Goal: Entertainment & Leisure: Consume media (video, audio)

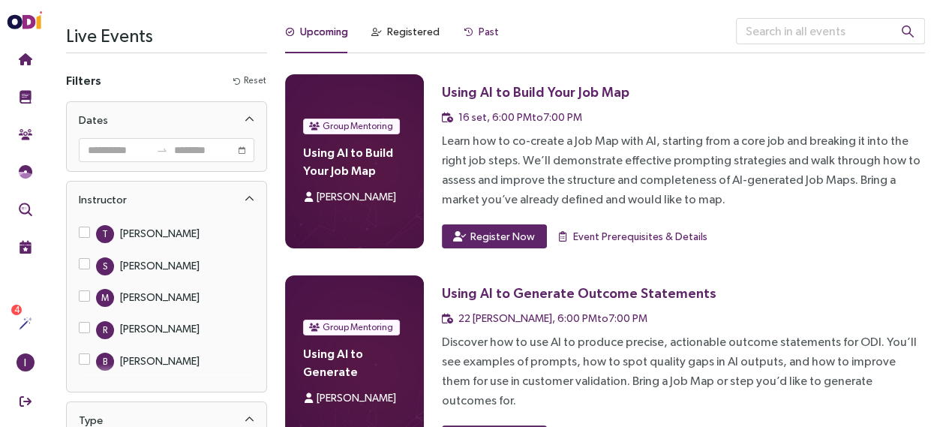
click at [486, 32] on div "Past" at bounding box center [488, 31] width 20 height 16
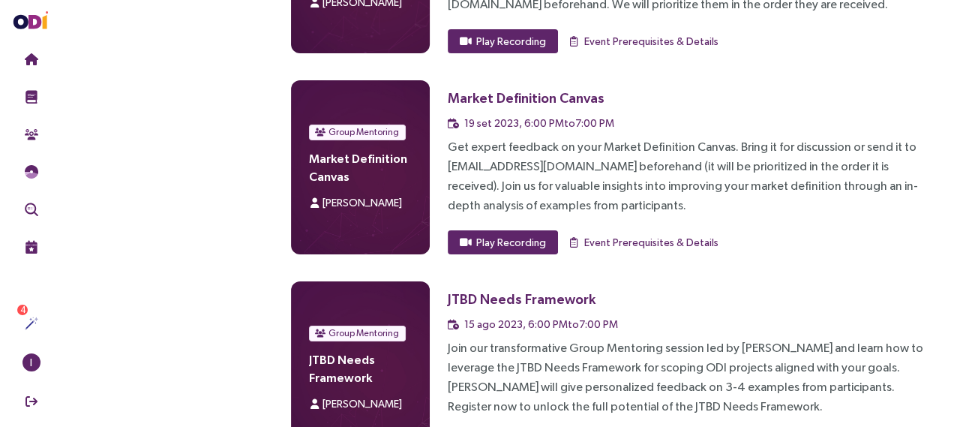
scroll to position [4711, 0]
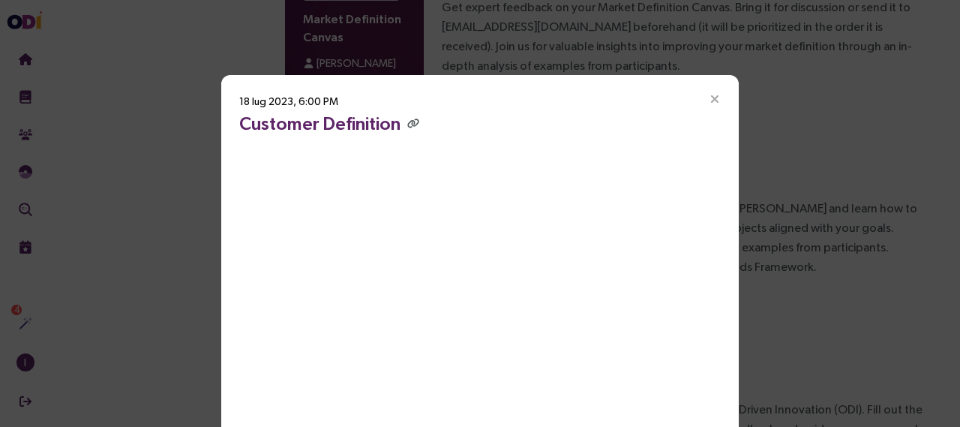
click at [714, 97] on icon "Close" at bounding box center [714, 99] width 13 height 13
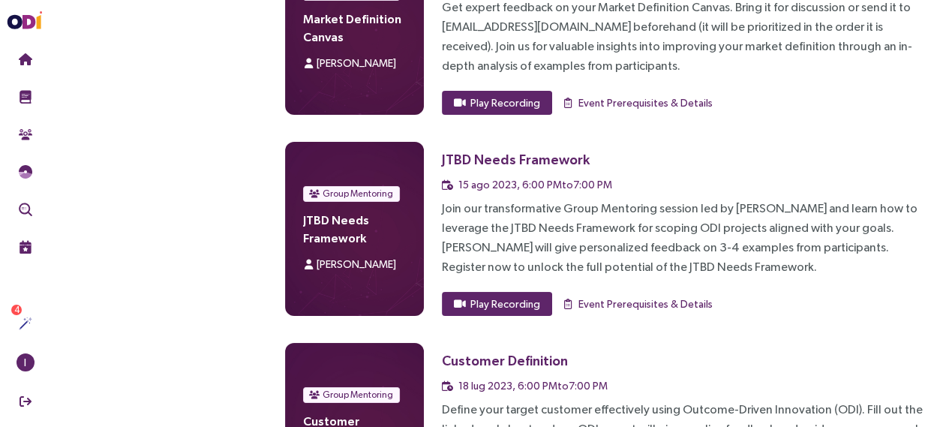
scroll to position [4644, 0]
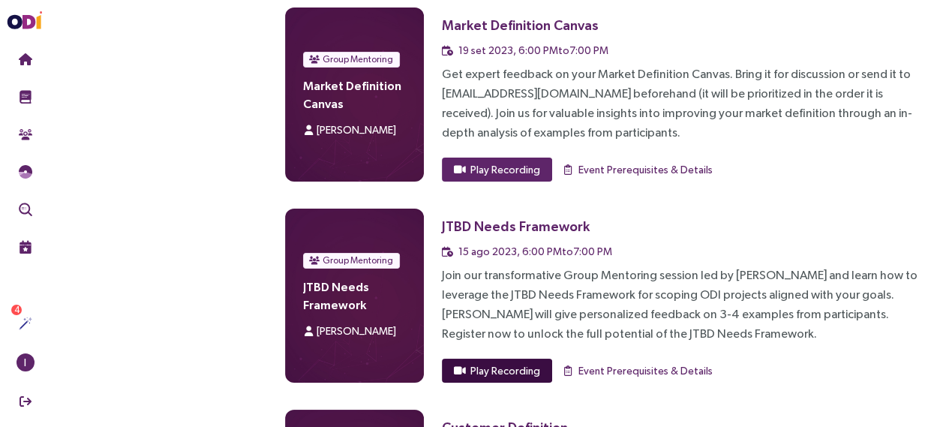
click at [519, 362] on span "Play Recording" at bounding box center [505, 370] width 70 height 16
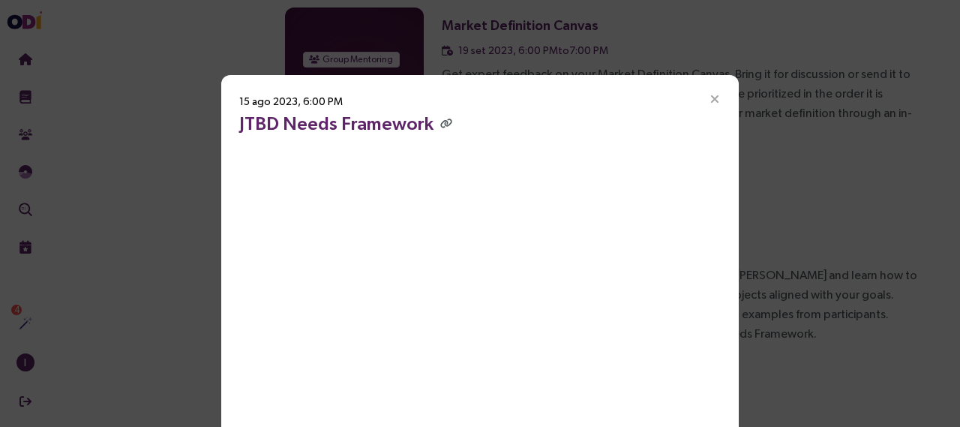
click at [712, 97] on icon "Close" at bounding box center [714, 99] width 13 height 13
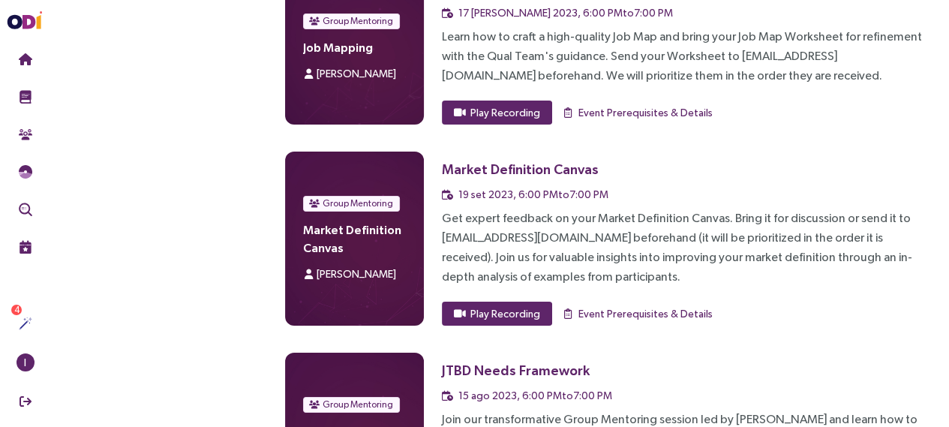
scroll to position [4481, 0]
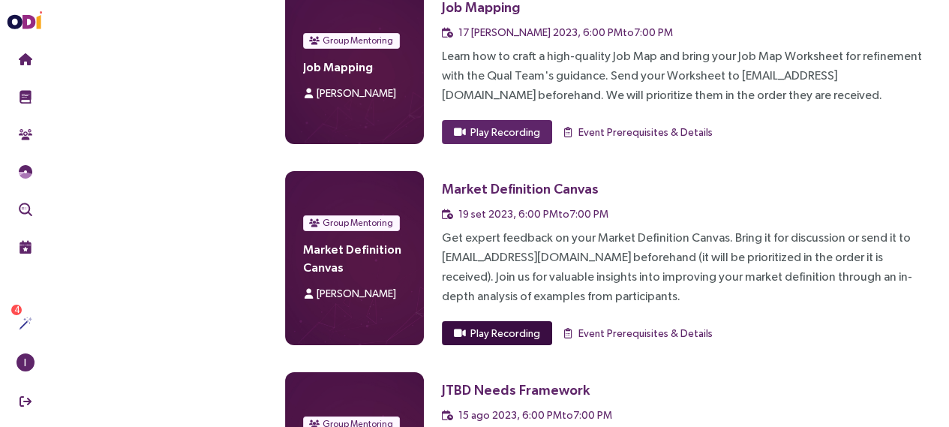
click at [516, 325] on span "Play Recording" at bounding box center [505, 333] width 70 height 16
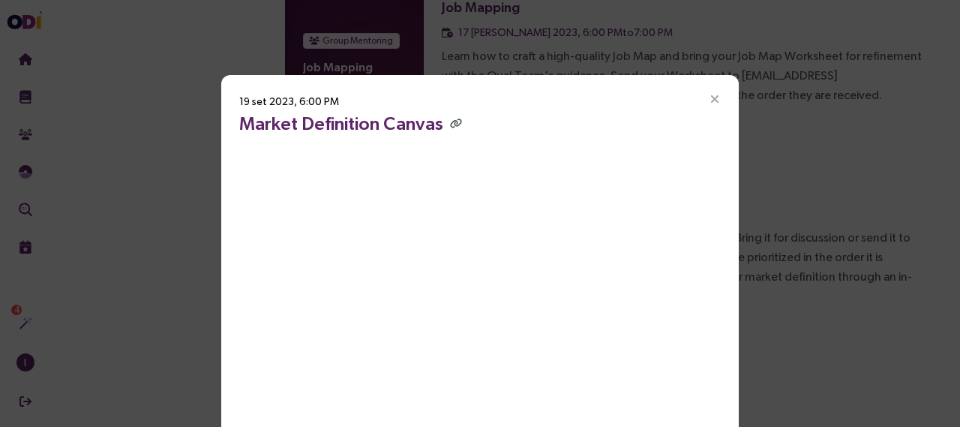
click at [708, 99] on icon "Close" at bounding box center [714, 99] width 13 height 13
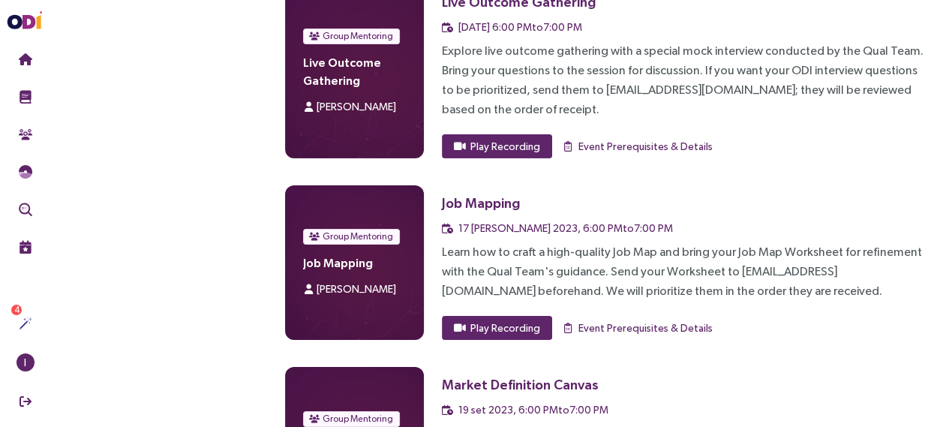
scroll to position [4281, 0]
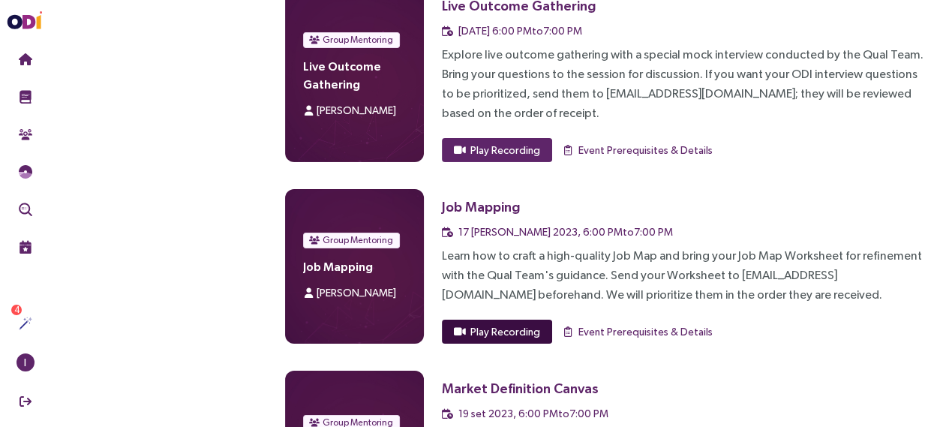
click at [527, 323] on span "Play Recording" at bounding box center [505, 331] width 70 height 16
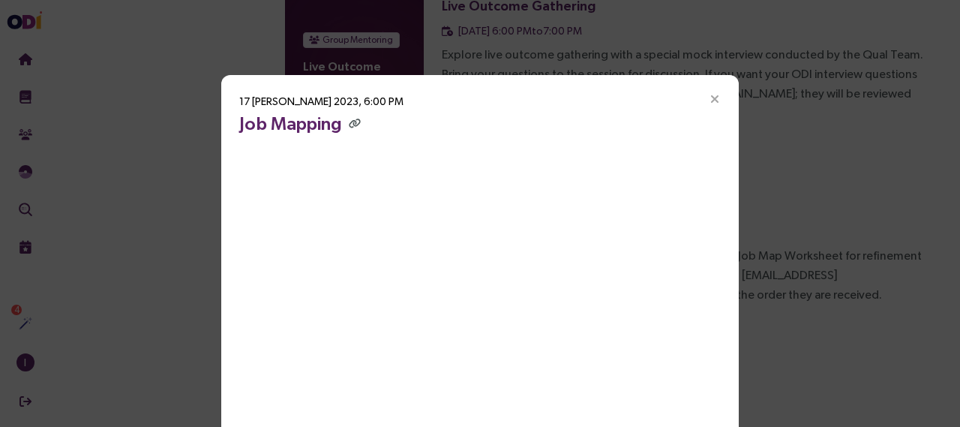
click at [710, 100] on icon "Close" at bounding box center [714, 99] width 13 height 13
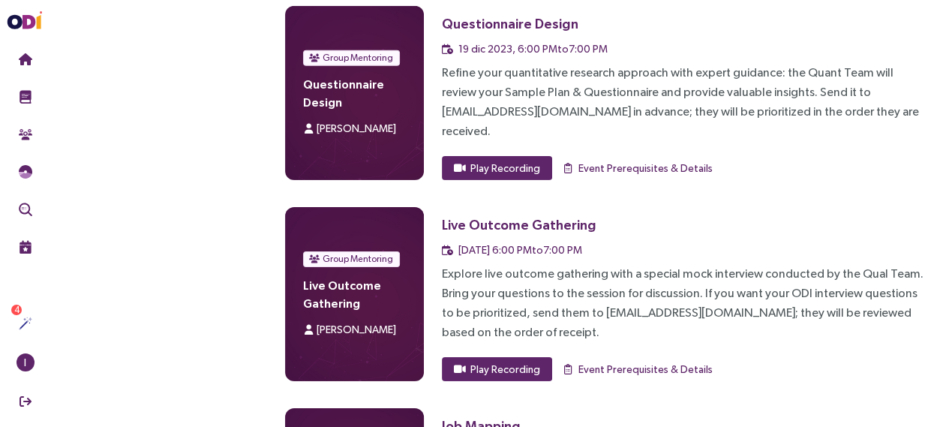
scroll to position [4048, 0]
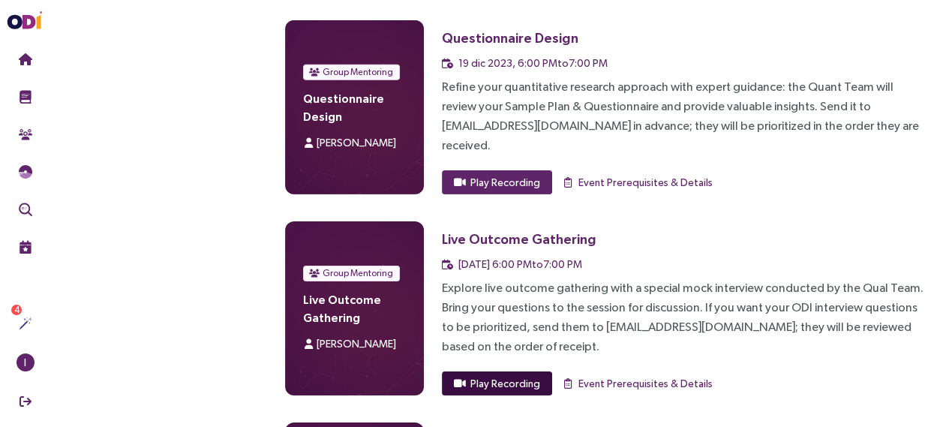
click at [505, 375] on span "Play Recording" at bounding box center [505, 383] width 70 height 16
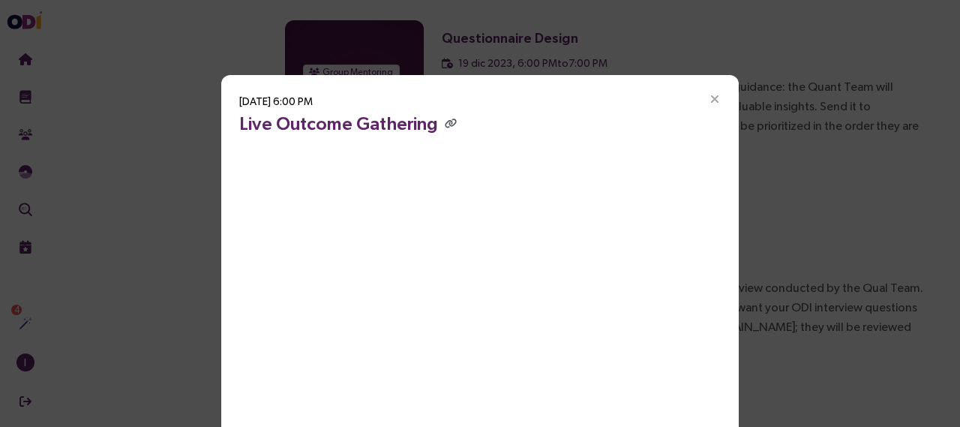
click at [709, 97] on icon "Close" at bounding box center [714, 99] width 13 height 13
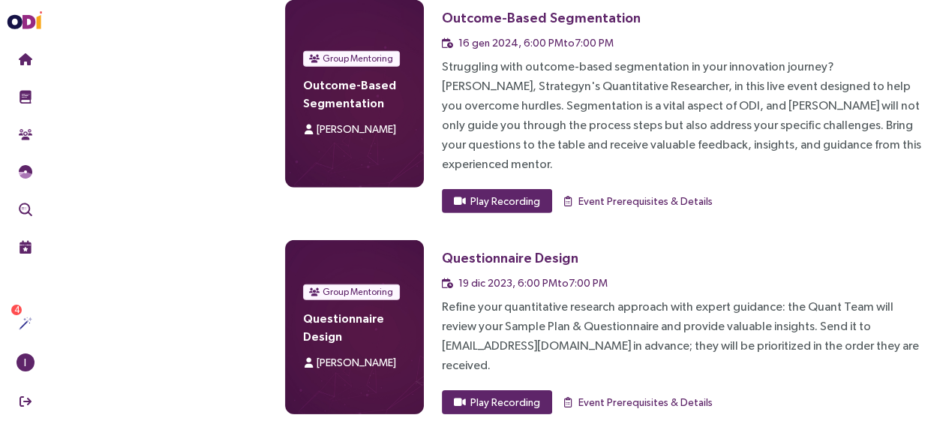
scroll to position [3827, 0]
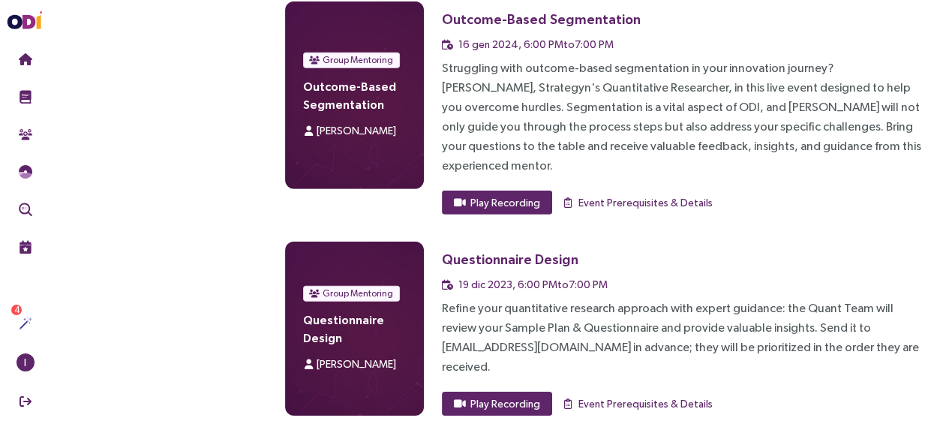
click at [507, 395] on span "Play Recording" at bounding box center [505, 403] width 70 height 16
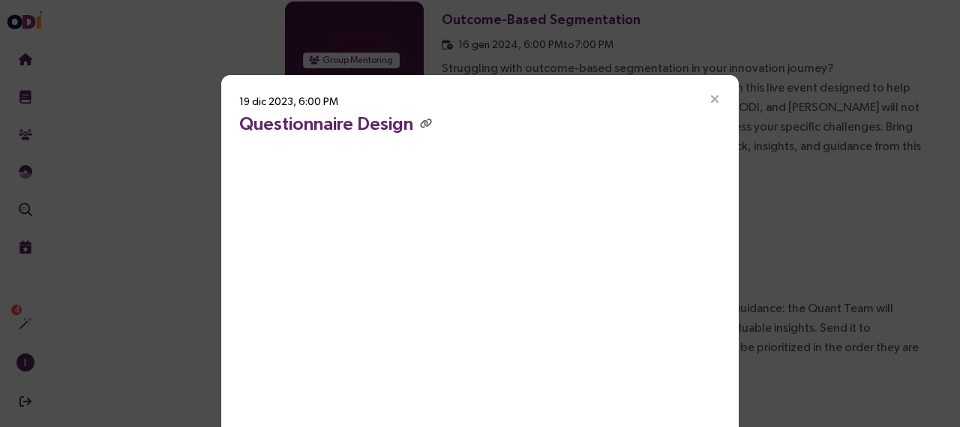
click at [709, 100] on icon "Close" at bounding box center [714, 99] width 13 height 13
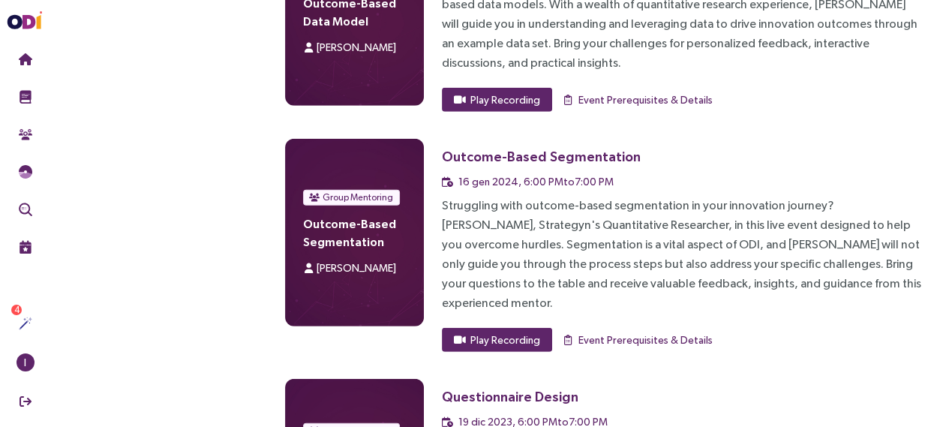
scroll to position [3689, 0]
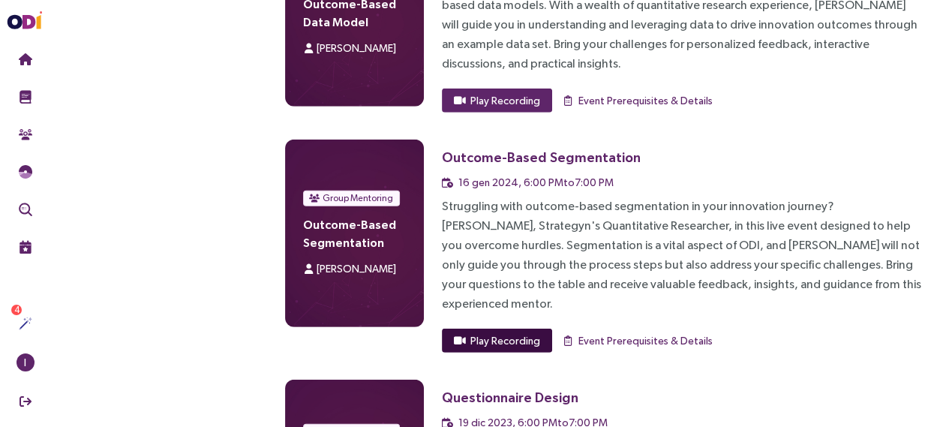
click at [508, 332] on span "Play Recording" at bounding box center [505, 340] width 70 height 16
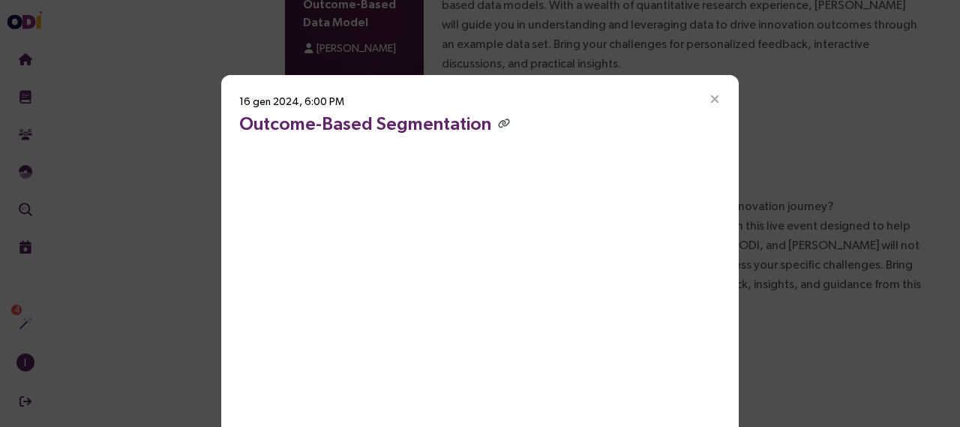
click at [714, 100] on icon "Close" at bounding box center [714, 99] width 13 height 13
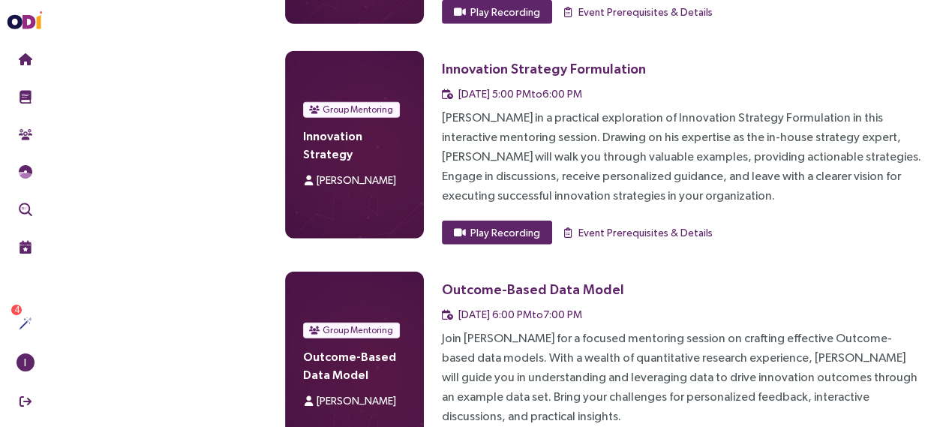
scroll to position [3334, 0]
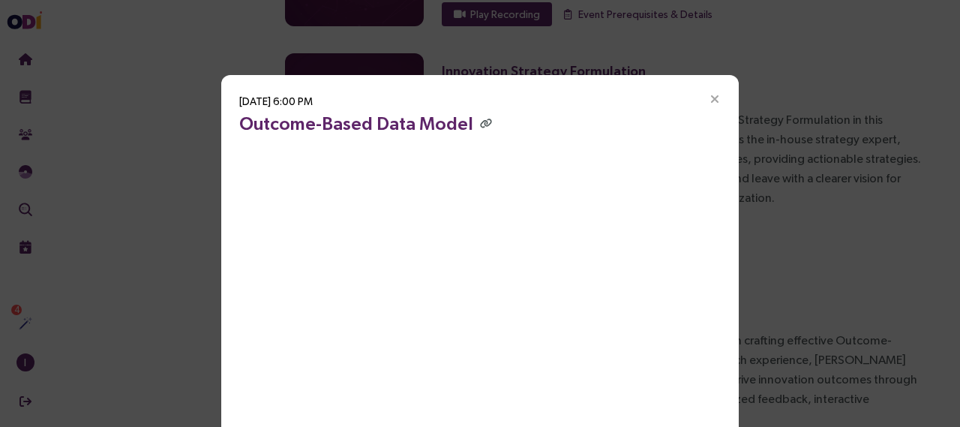
click at [711, 100] on icon "Close" at bounding box center [714, 99] width 13 height 13
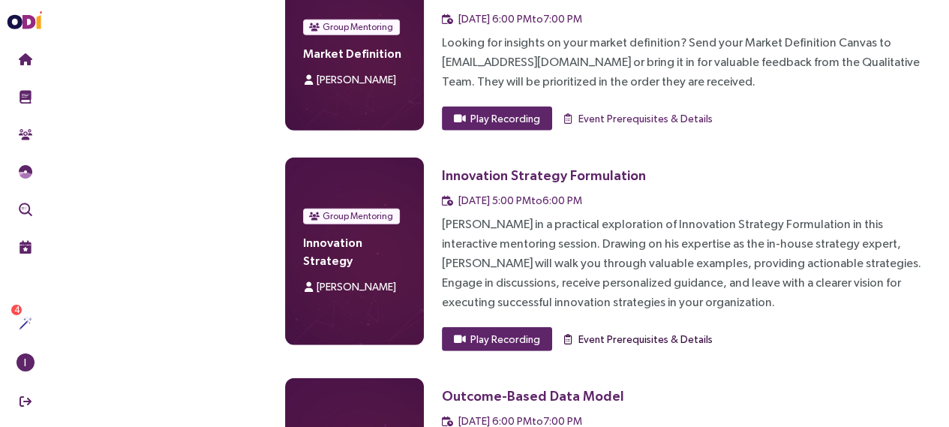
scroll to position [3228, 0]
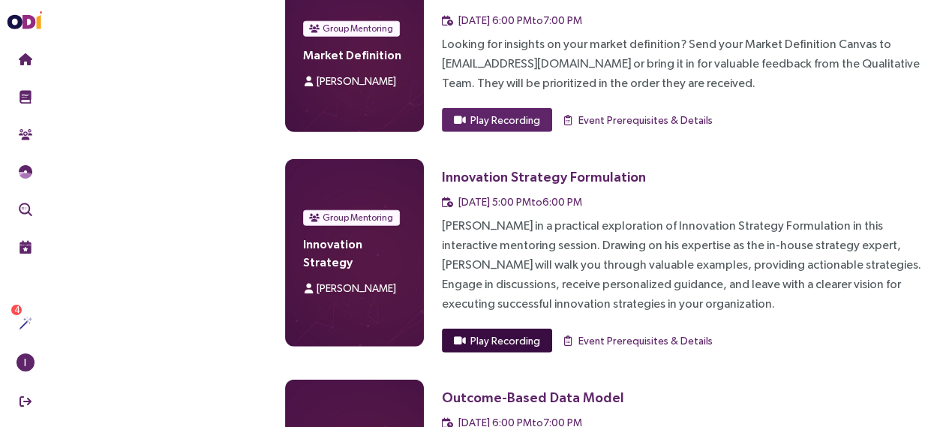
click at [530, 332] on span "Play Recording" at bounding box center [505, 340] width 70 height 16
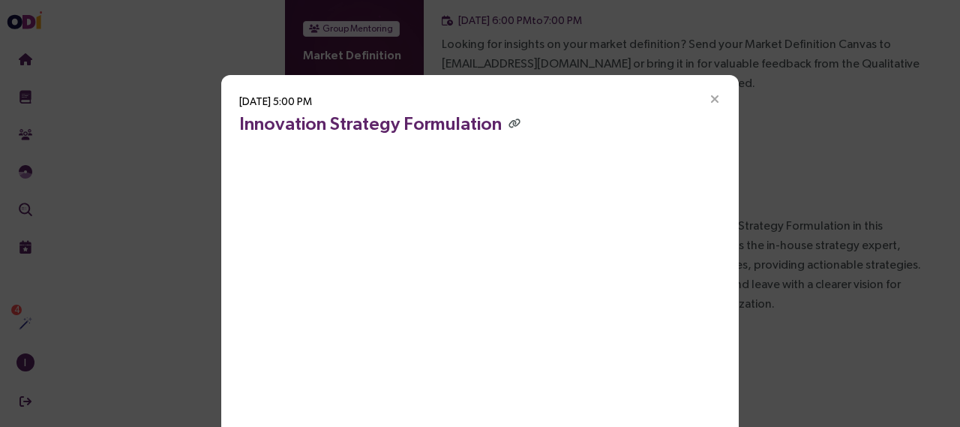
click at [710, 98] on icon "Close" at bounding box center [714, 99] width 13 height 13
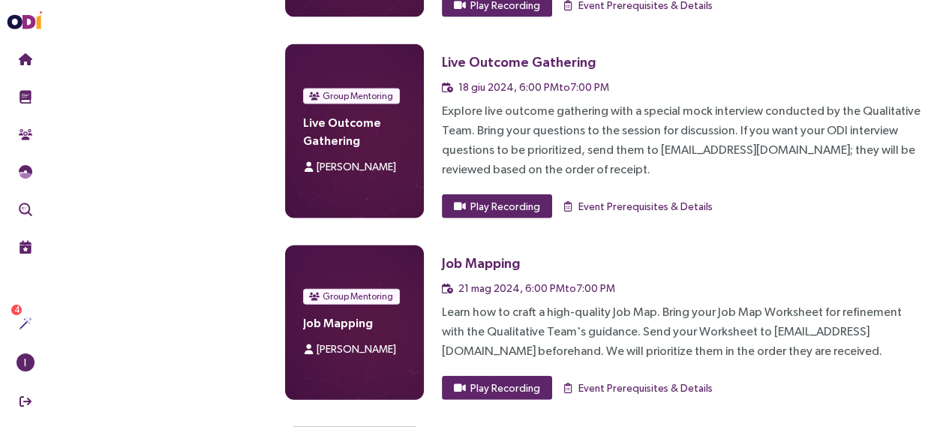
scroll to position [2759, 0]
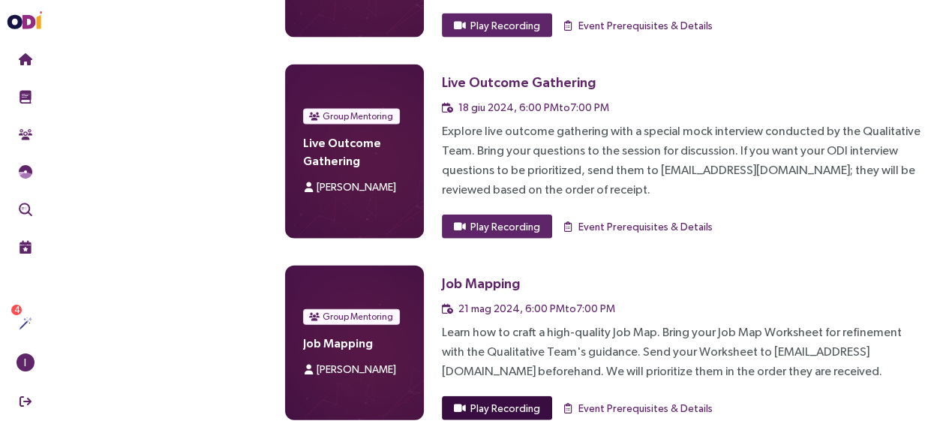
click at [499, 400] on span "Play Recording" at bounding box center [505, 408] width 70 height 16
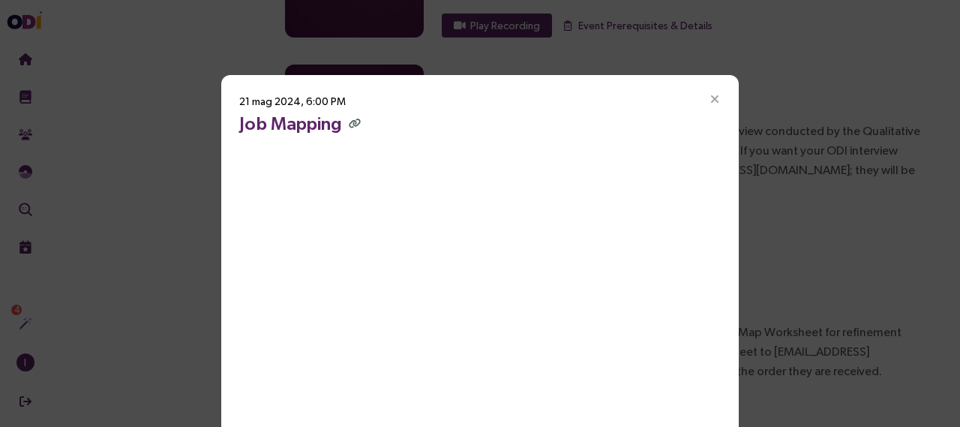
click at [710, 100] on icon "Close" at bounding box center [714, 99] width 13 height 13
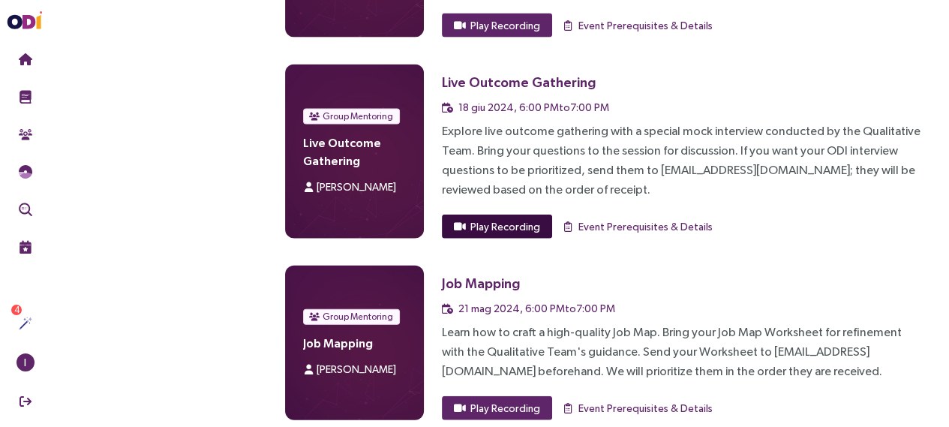
click at [526, 218] on span "Play Recording" at bounding box center [505, 226] width 70 height 16
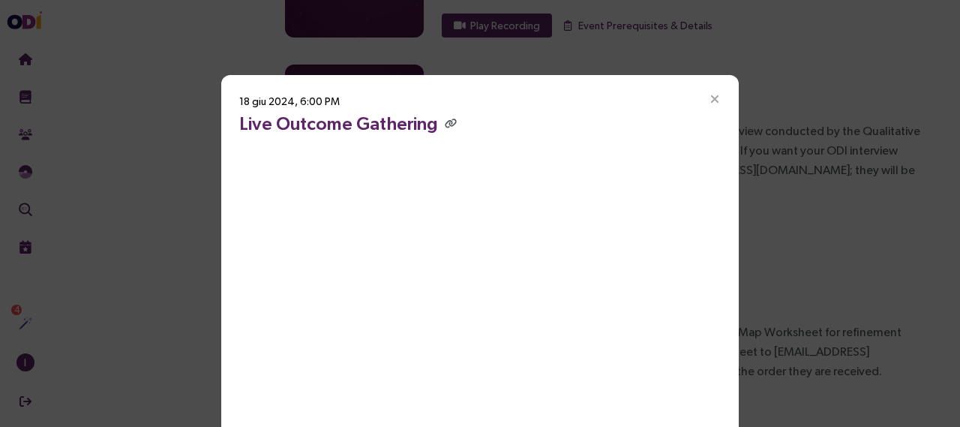
click at [712, 97] on icon "Close" at bounding box center [714, 99] width 13 height 13
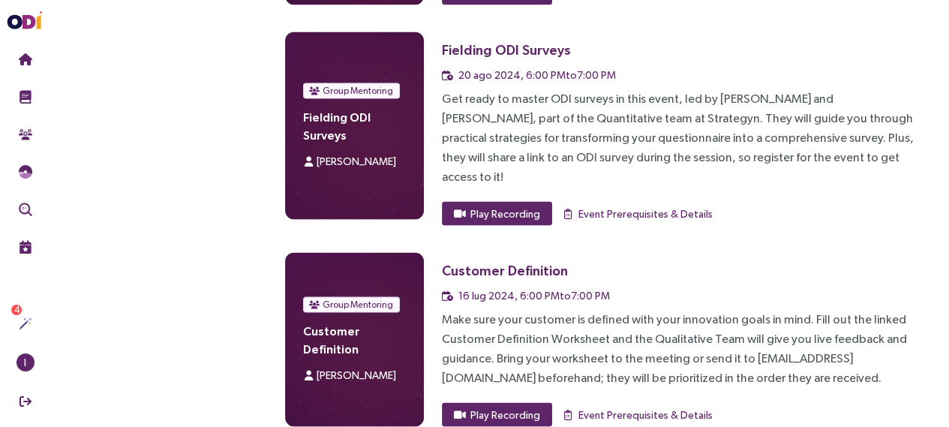
scroll to position [2367, 0]
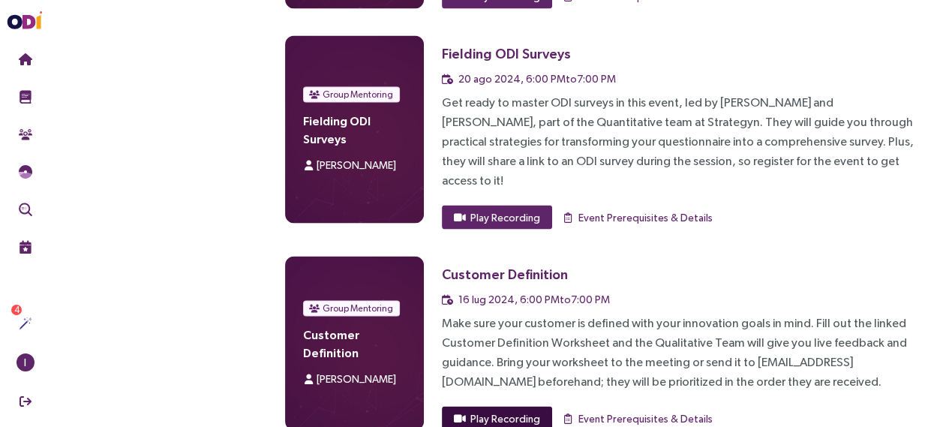
click at [508, 409] on span "Play Recording" at bounding box center [505, 417] width 70 height 16
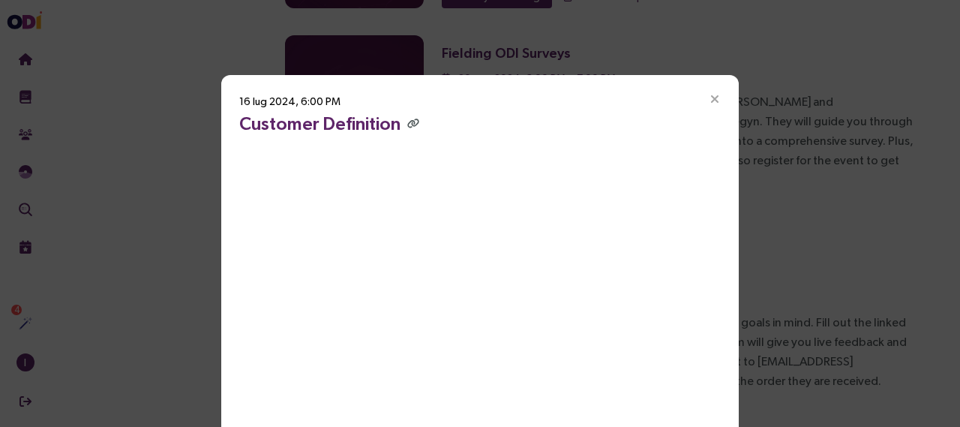
click at [711, 98] on icon "Close" at bounding box center [714, 99] width 13 height 13
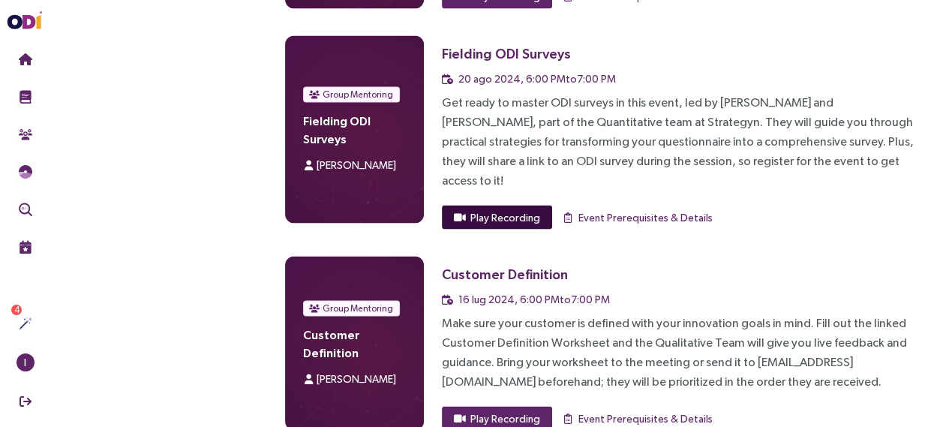
click at [522, 208] on span "Play Recording" at bounding box center [505, 216] width 70 height 16
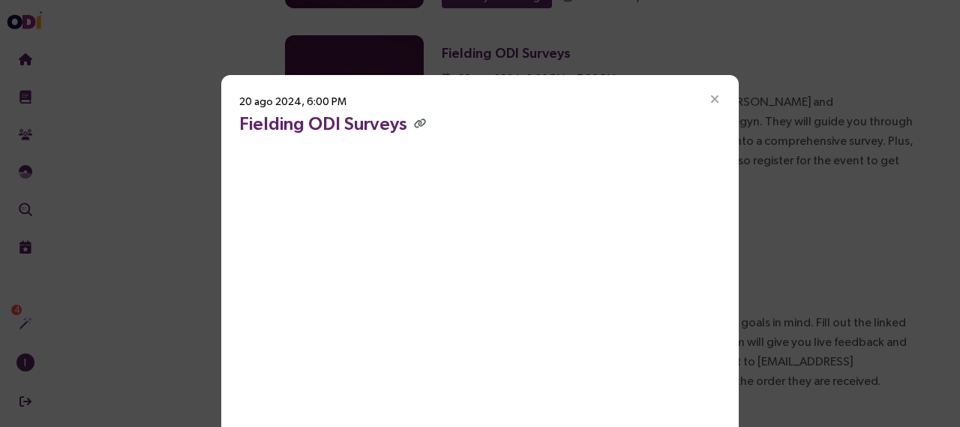
click at [714, 97] on icon "Close" at bounding box center [714, 99] width 13 height 13
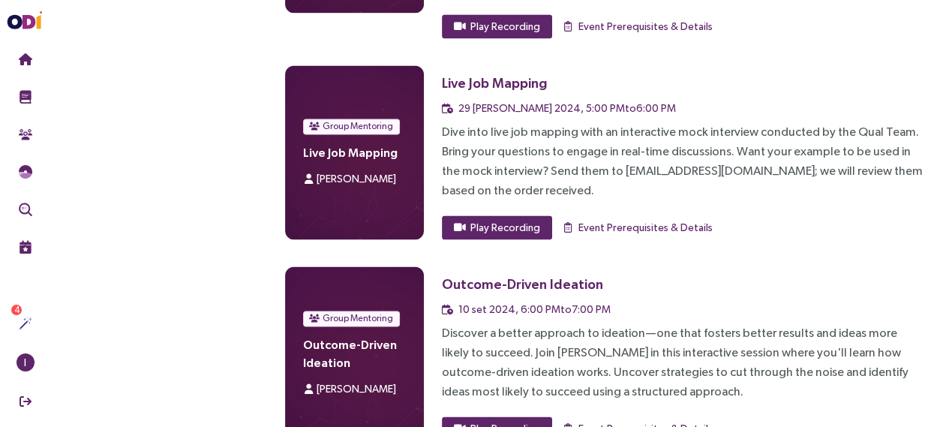
scroll to position [1932, 0]
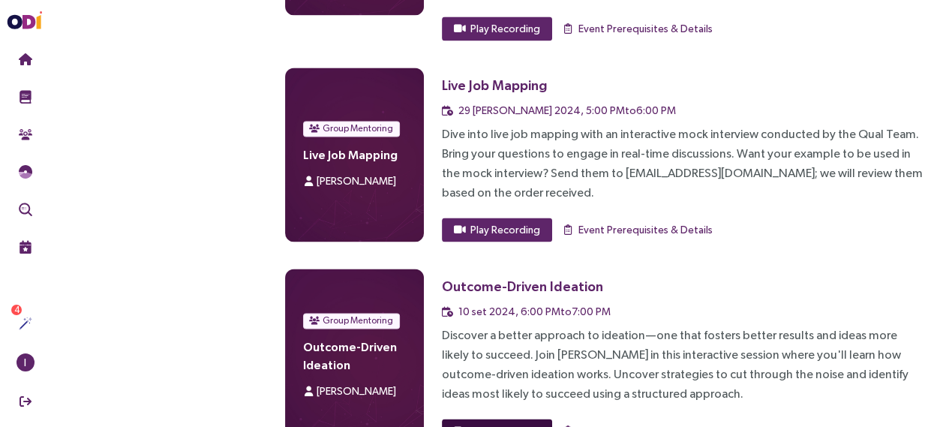
click at [526, 422] on span "Play Recording" at bounding box center [505, 430] width 70 height 16
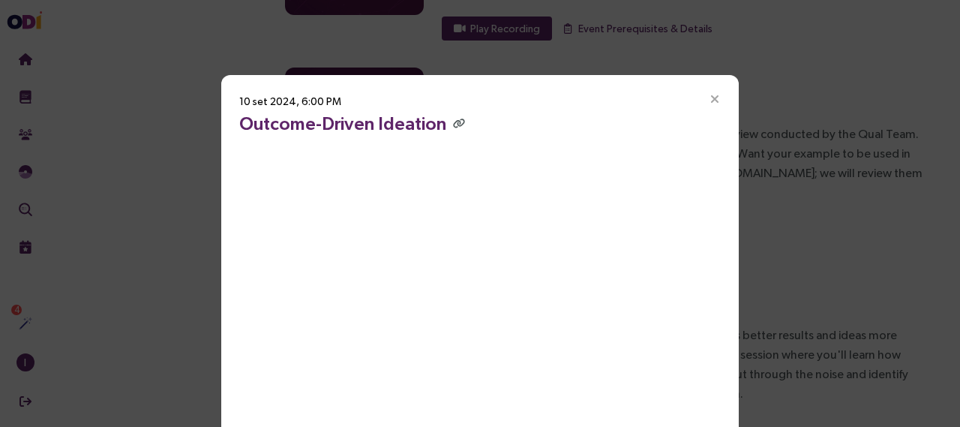
click at [715, 100] on icon "Close" at bounding box center [714, 99] width 13 height 13
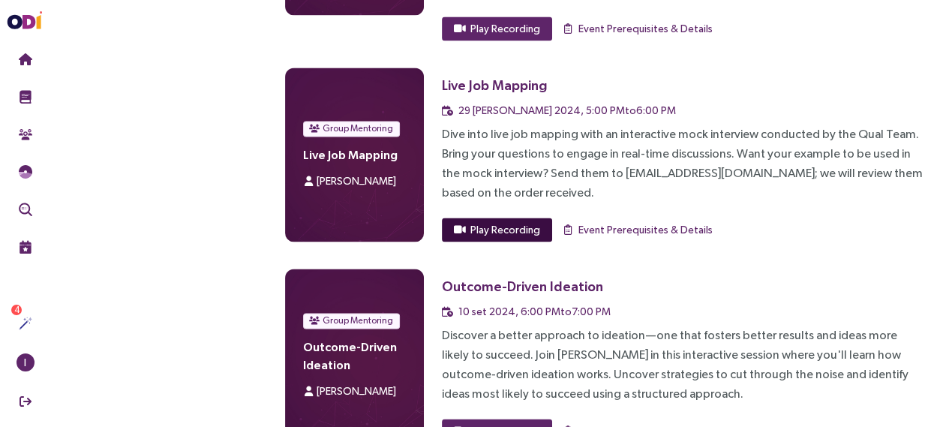
click at [526, 221] on span "Play Recording" at bounding box center [505, 229] width 70 height 16
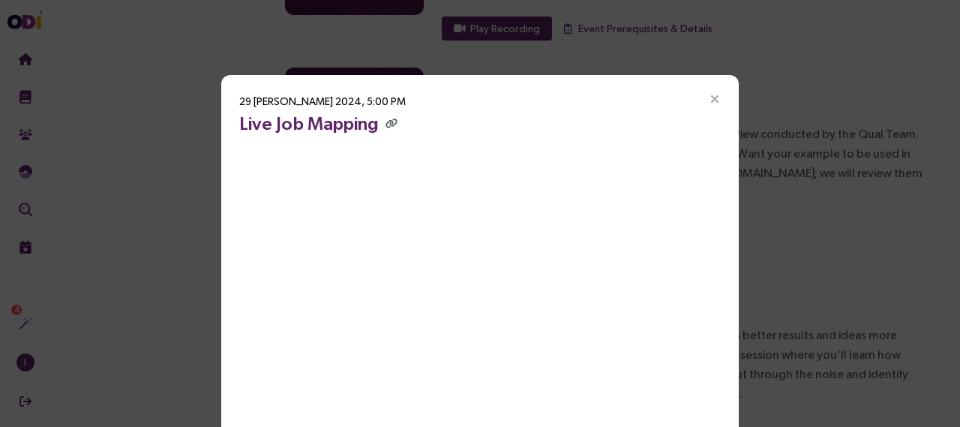
click at [712, 97] on icon "Close" at bounding box center [714, 99] width 13 height 13
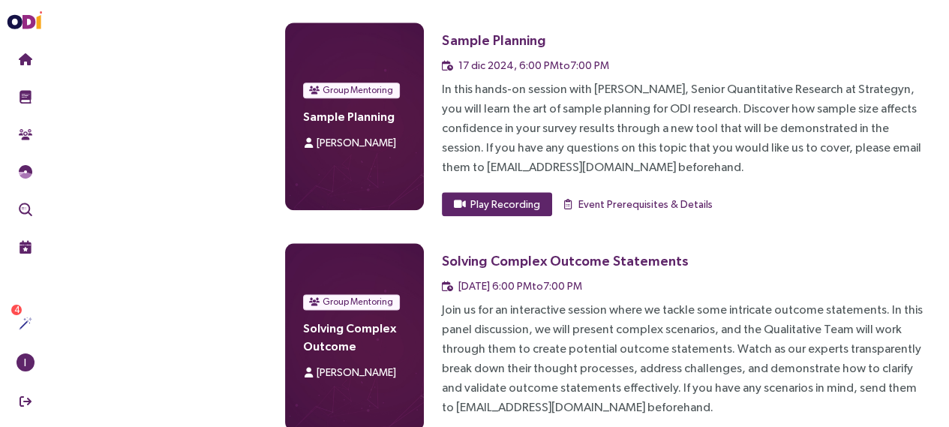
scroll to position [1516, 0]
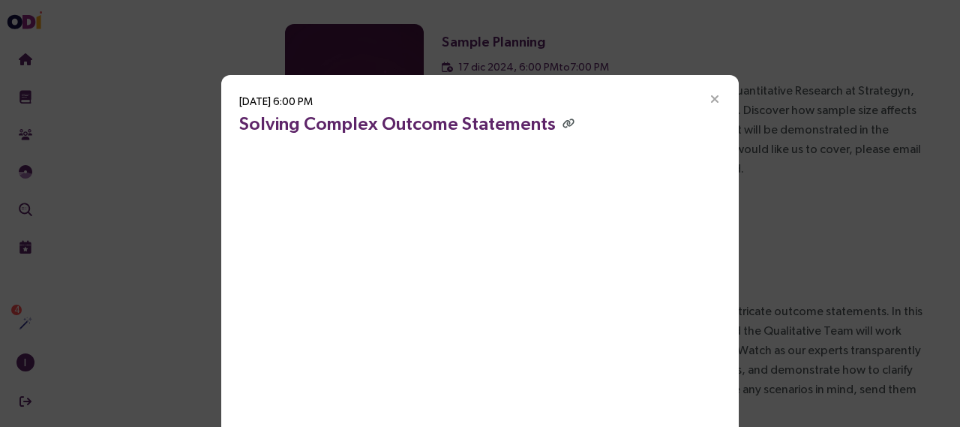
click at [712, 96] on icon "Close" at bounding box center [714, 99] width 13 height 13
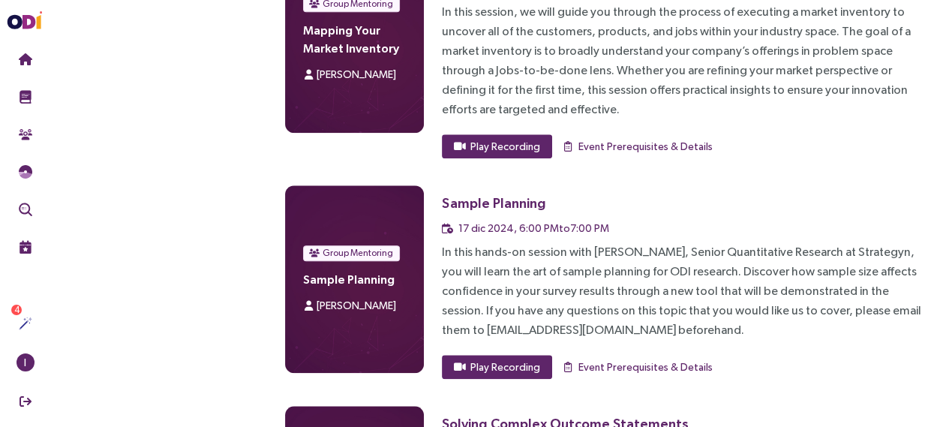
scroll to position [1354, 0]
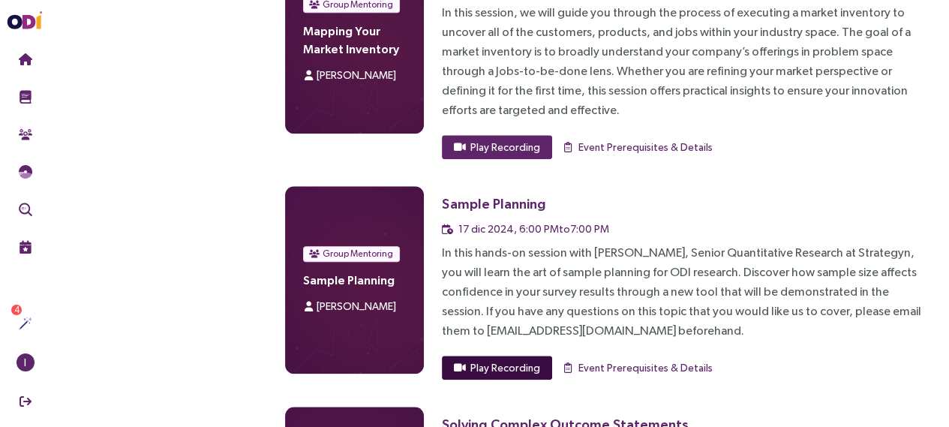
click at [529, 359] on span "Play Recording" at bounding box center [505, 367] width 70 height 16
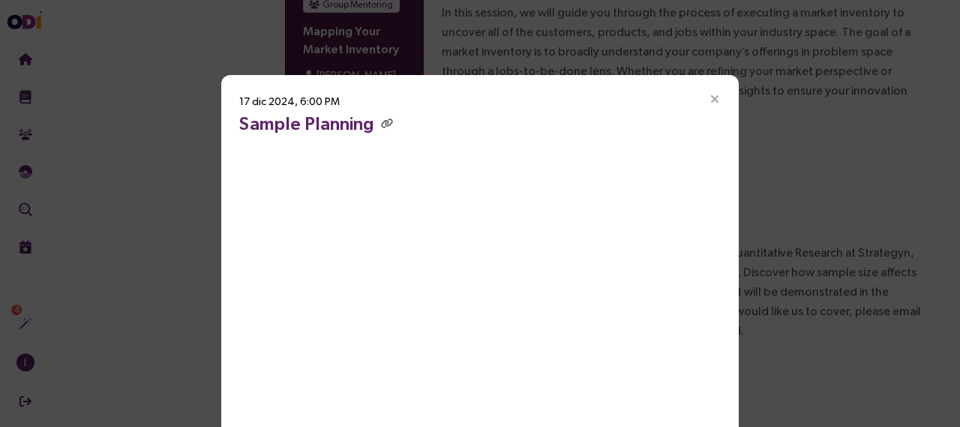
click at [708, 100] on icon "Close" at bounding box center [714, 99] width 13 height 13
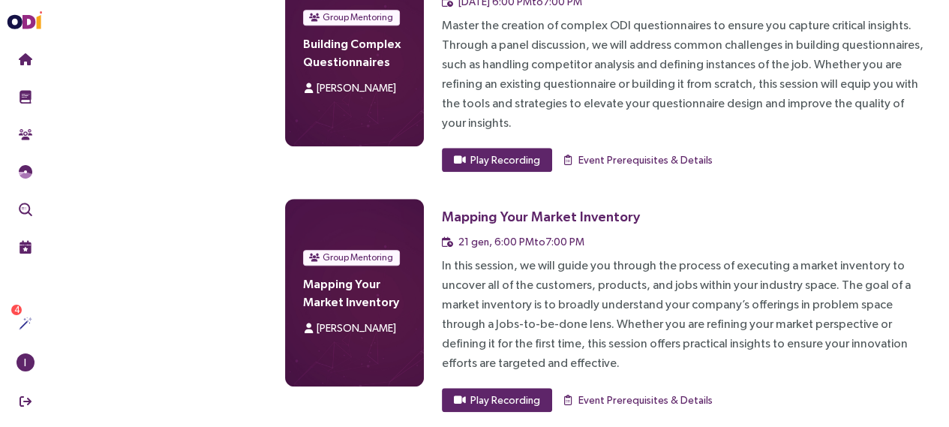
scroll to position [1096, 0]
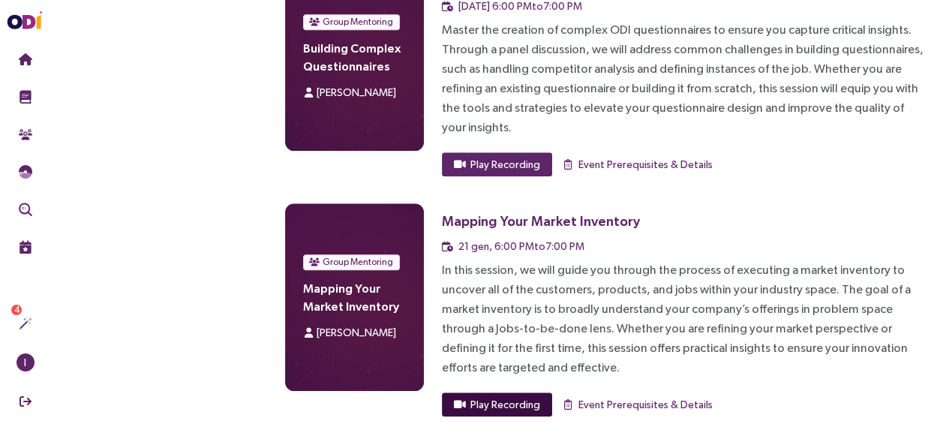
click at [532, 392] on button "Play Recording" at bounding box center [497, 404] width 110 height 24
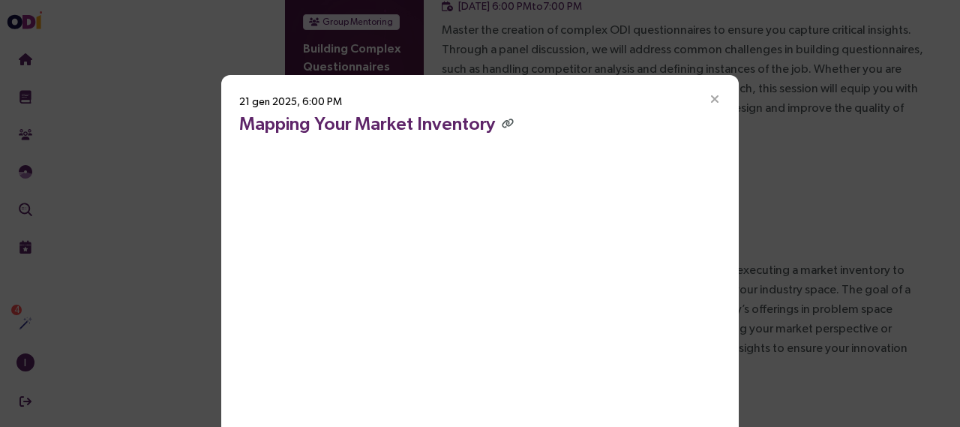
click at [708, 97] on icon "Close" at bounding box center [714, 99] width 13 height 13
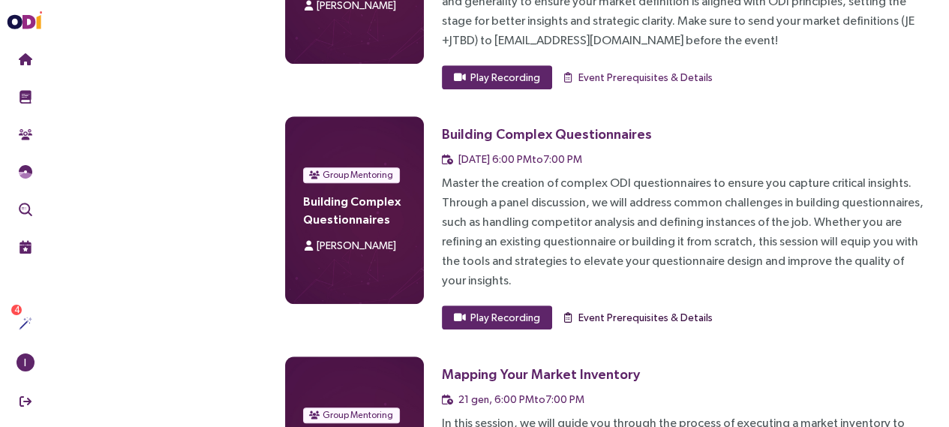
scroll to position [942, 0]
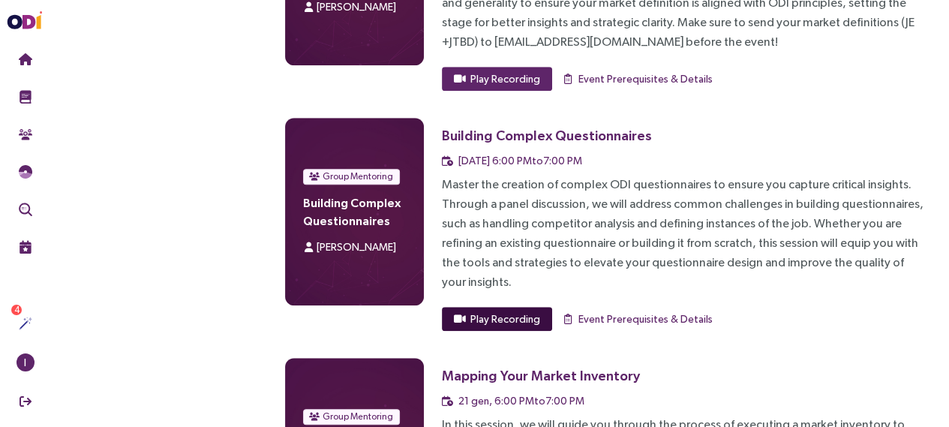
click at [523, 310] on span "Play Recording" at bounding box center [505, 318] width 70 height 16
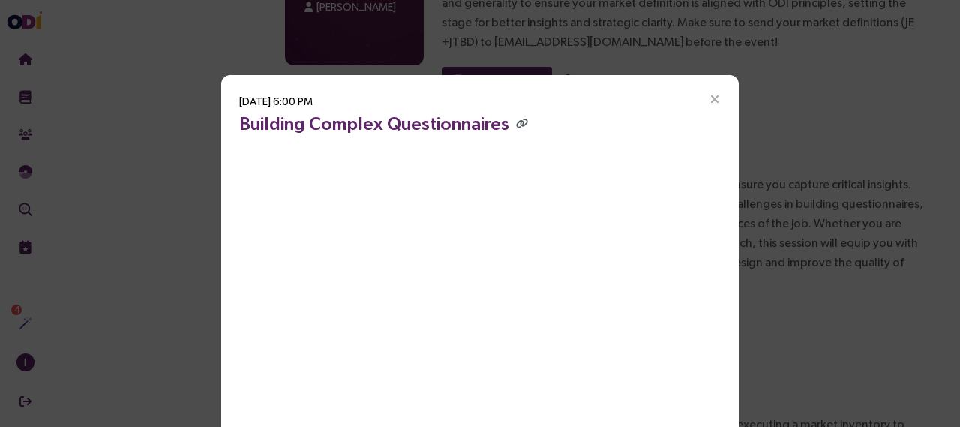
click at [708, 97] on icon "Close" at bounding box center [714, 99] width 13 height 13
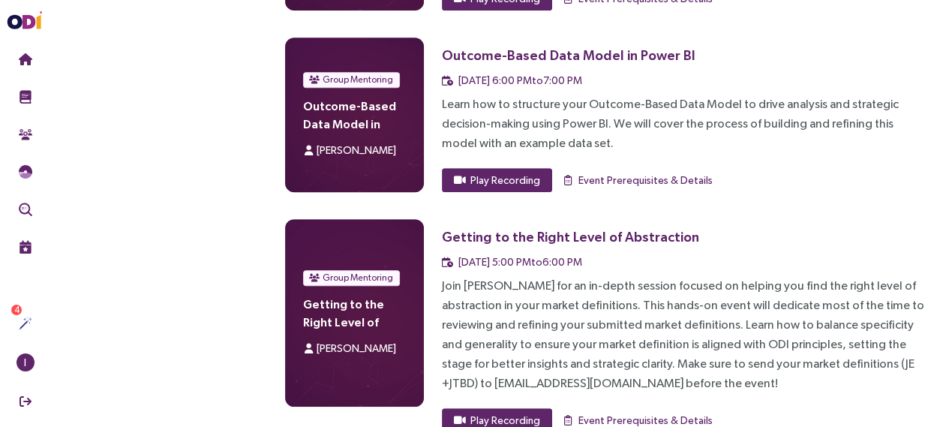
scroll to position [599, 0]
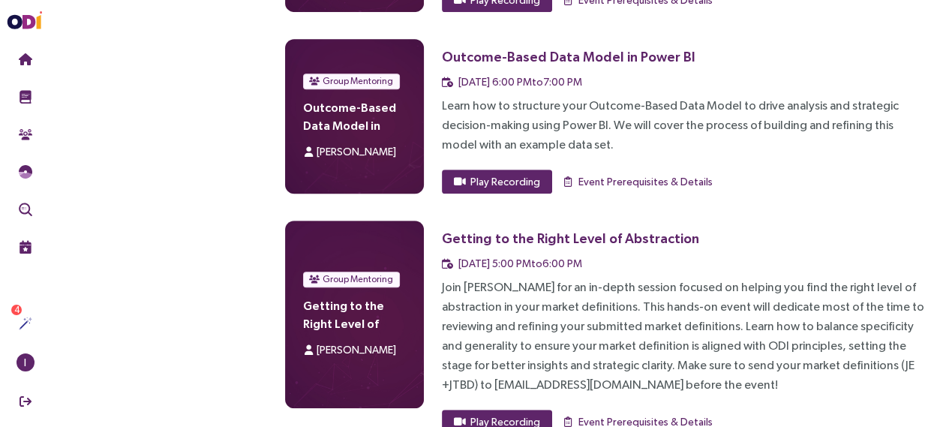
click at [502, 413] on span "Play Recording" at bounding box center [505, 421] width 70 height 16
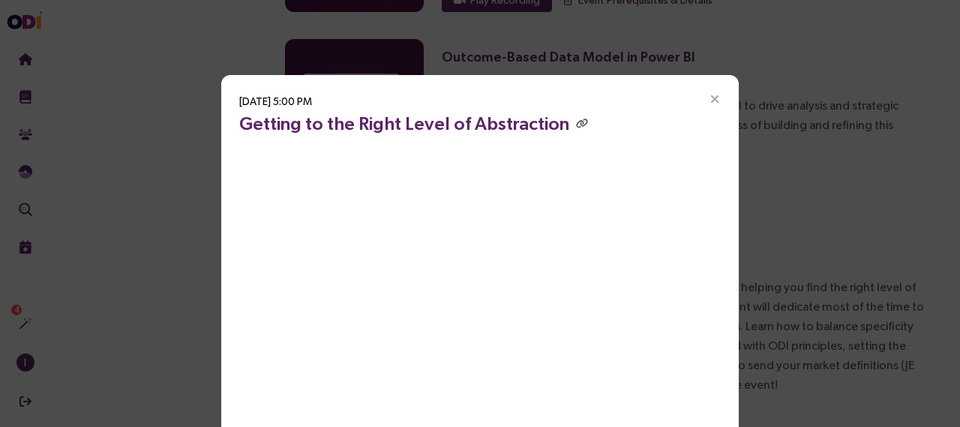
click at [708, 103] on icon "Close" at bounding box center [714, 99] width 13 height 13
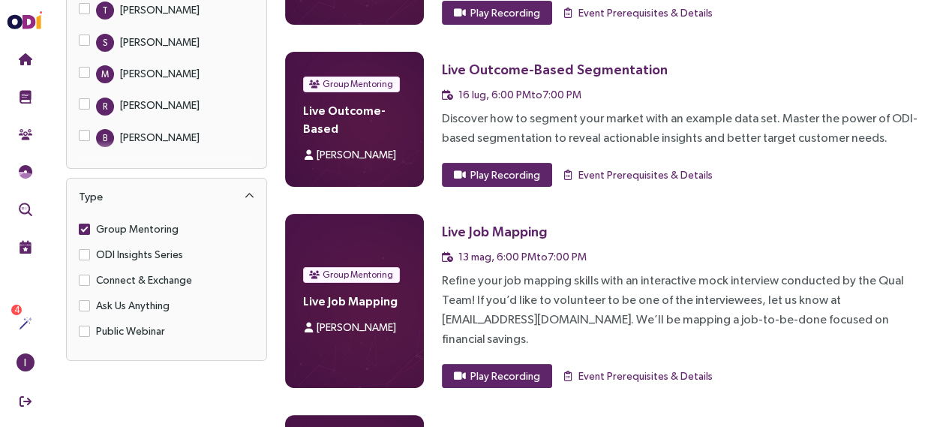
scroll to position [217, 0]
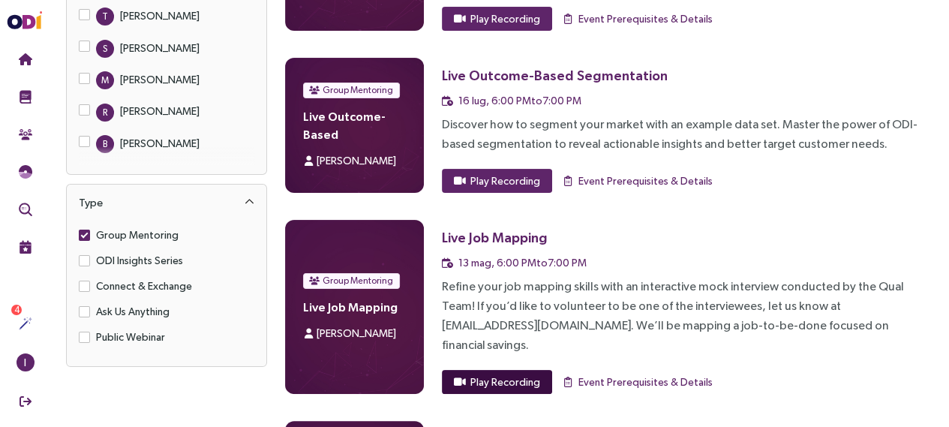
click at [529, 373] on span "Play Recording" at bounding box center [505, 381] width 70 height 16
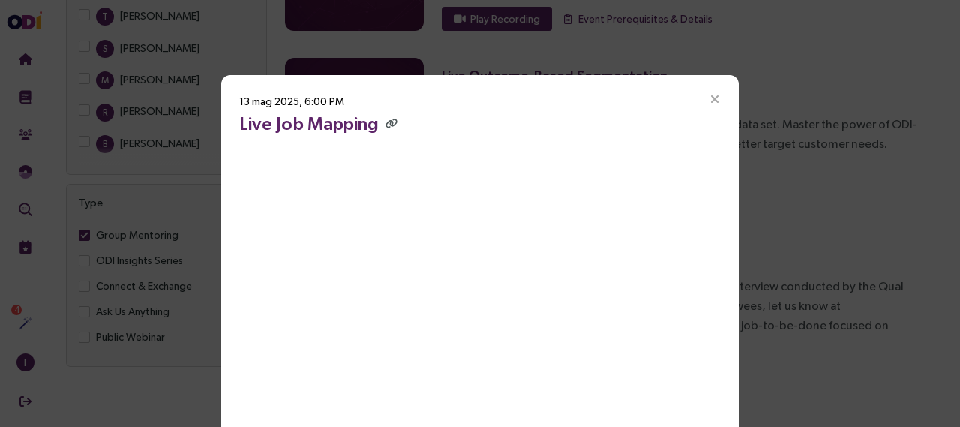
click at [714, 98] on icon "Close" at bounding box center [714, 99] width 13 height 13
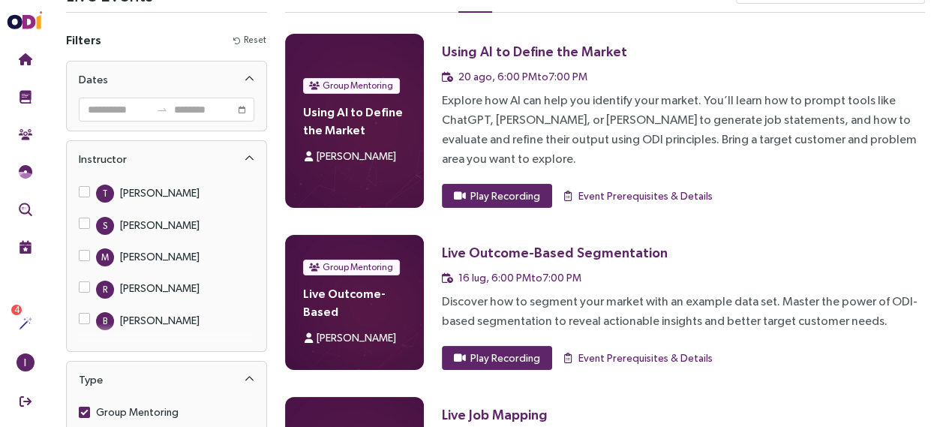
scroll to position [41, 0]
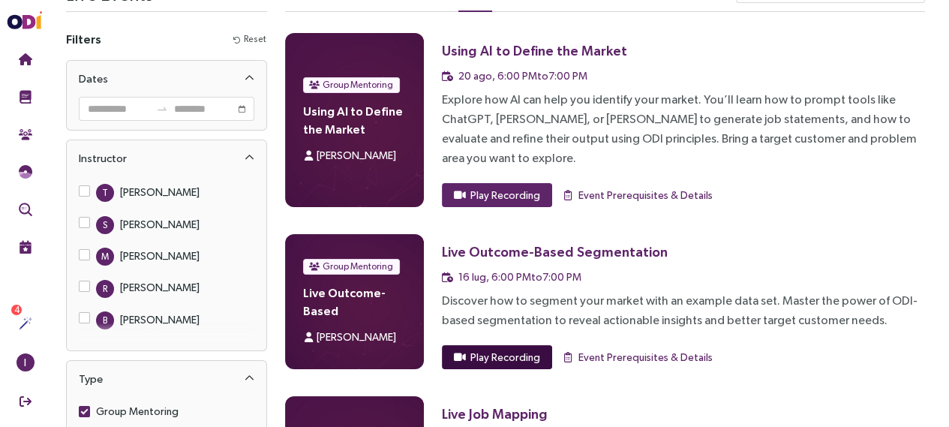
click at [520, 349] on span "Play Recording" at bounding box center [505, 357] width 70 height 16
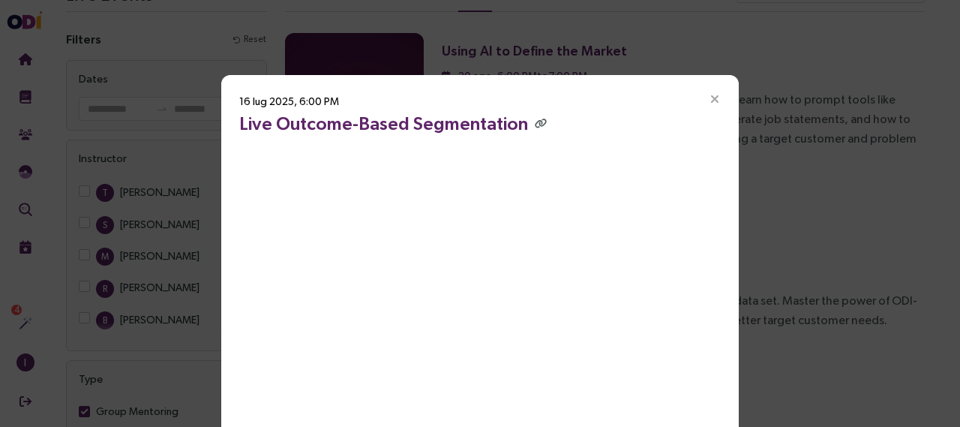
click at [713, 99] on icon "Close" at bounding box center [714, 99] width 13 height 13
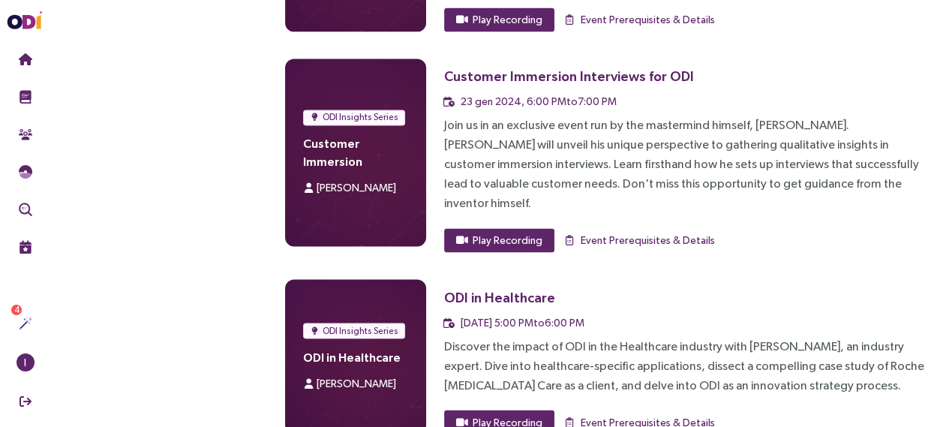
scroll to position [2241, 0]
